Goal: Information Seeking & Learning: Learn about a topic

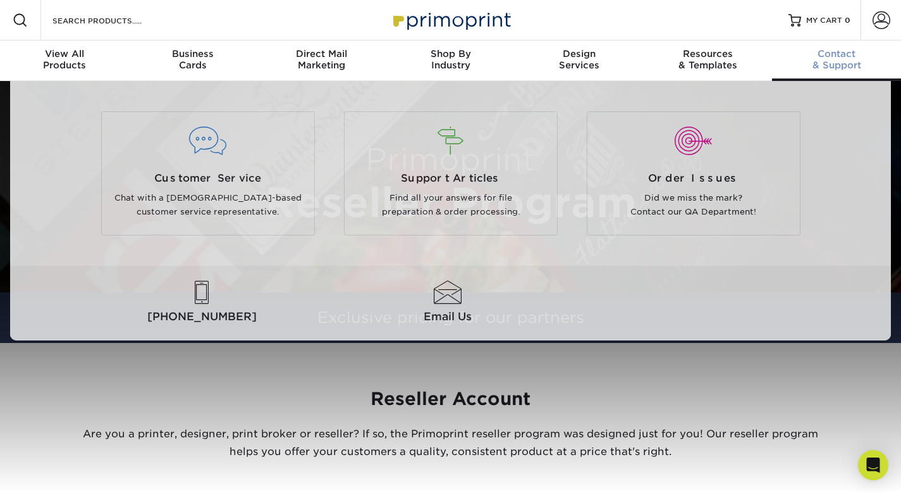
click at [831, 57] on span "Contact" at bounding box center [836, 53] width 129 height 11
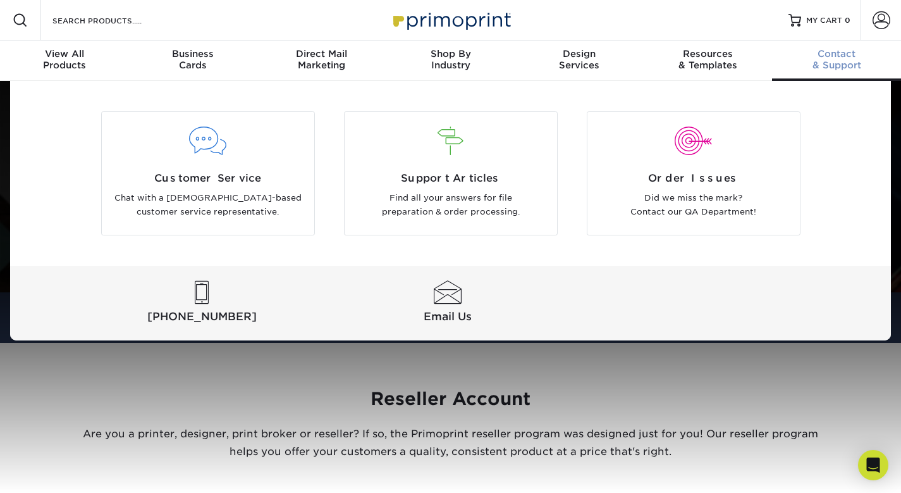
click at [821, 59] on span "Contact" at bounding box center [836, 53] width 129 height 11
click at [827, 58] on span "Contact" at bounding box center [836, 53] width 129 height 11
click at [437, 193] on p "Find all your answers for file preparation & order processing." at bounding box center [450, 205] width 193 height 28
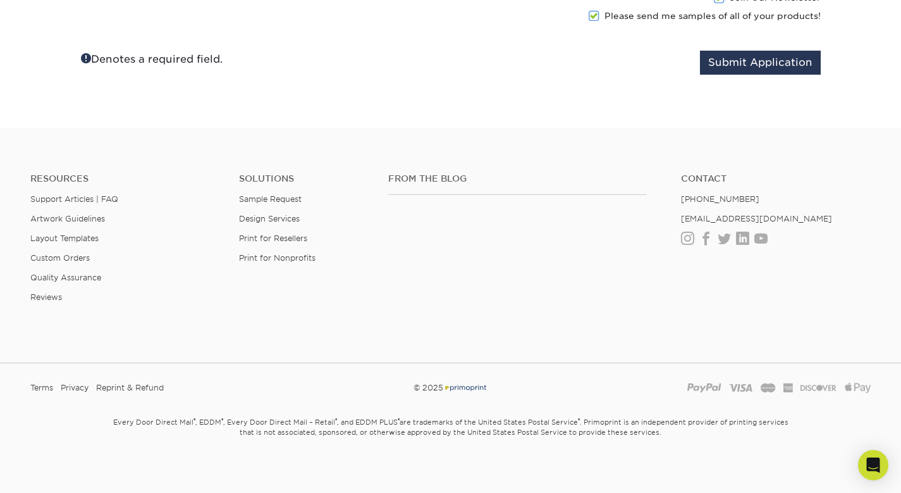
scroll to position [1539, 0]
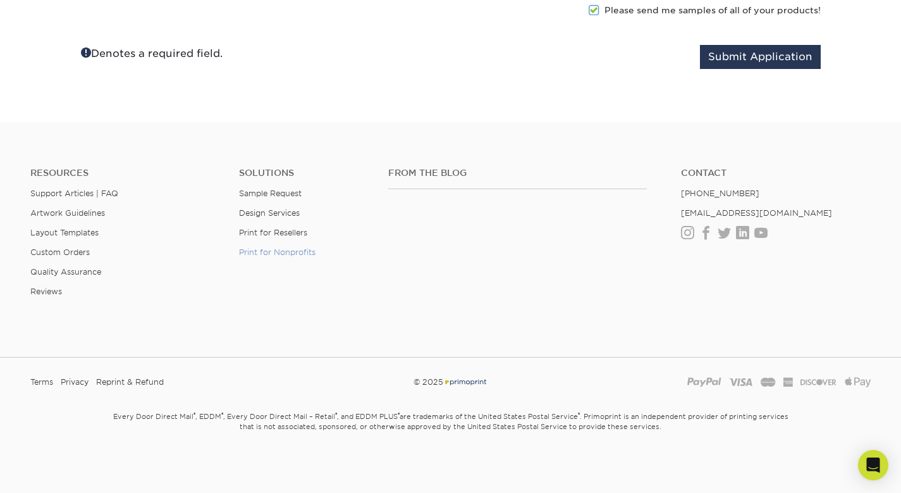
click at [284, 252] on link "Print for Nonprofits" at bounding box center [277, 251] width 76 height 9
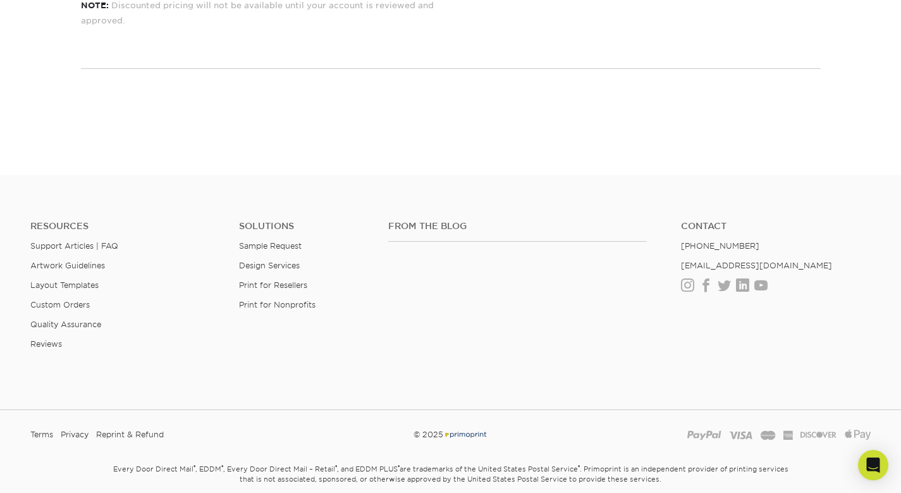
scroll to position [2200, 0]
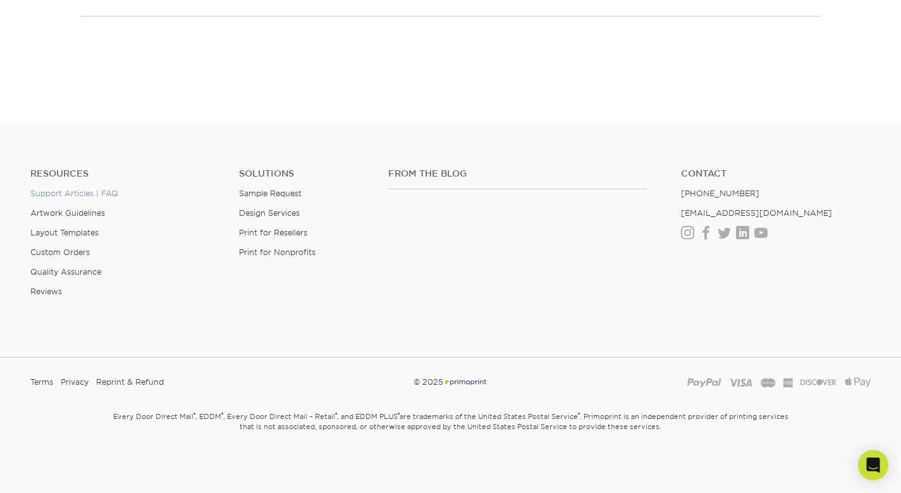
click at [93, 194] on link "Support Articles | FAQ" at bounding box center [74, 192] width 88 height 9
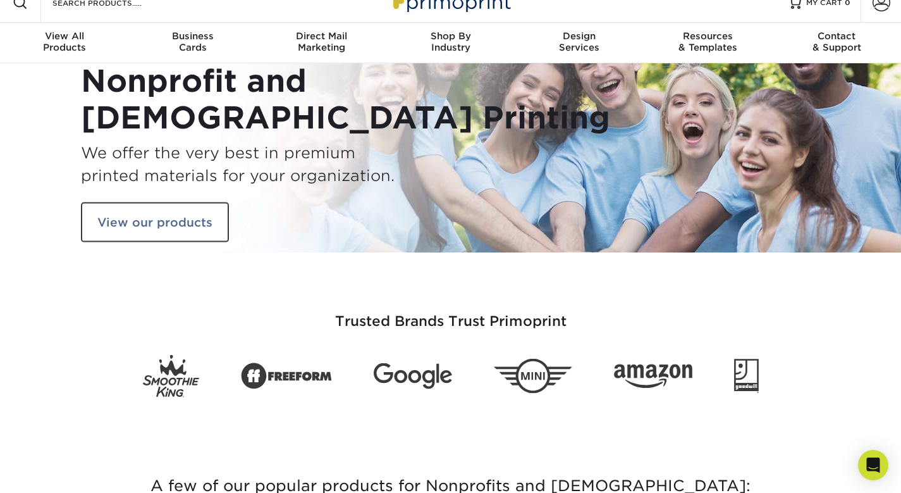
scroll to position [0, 0]
